Goal: Find contact information: Find contact information

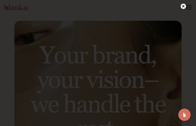
scroll to position [2434, 0]
